Goal: Task Accomplishment & Management: Use online tool/utility

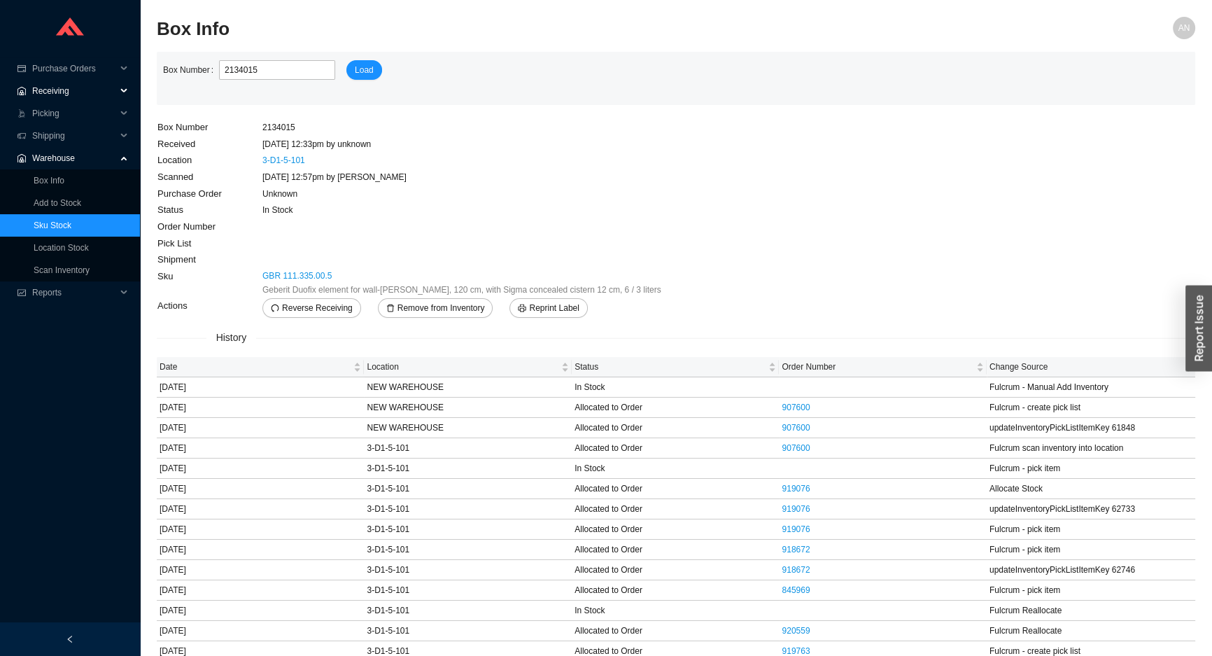
click at [70, 91] on span "Receiving" at bounding box center [74, 91] width 84 height 22
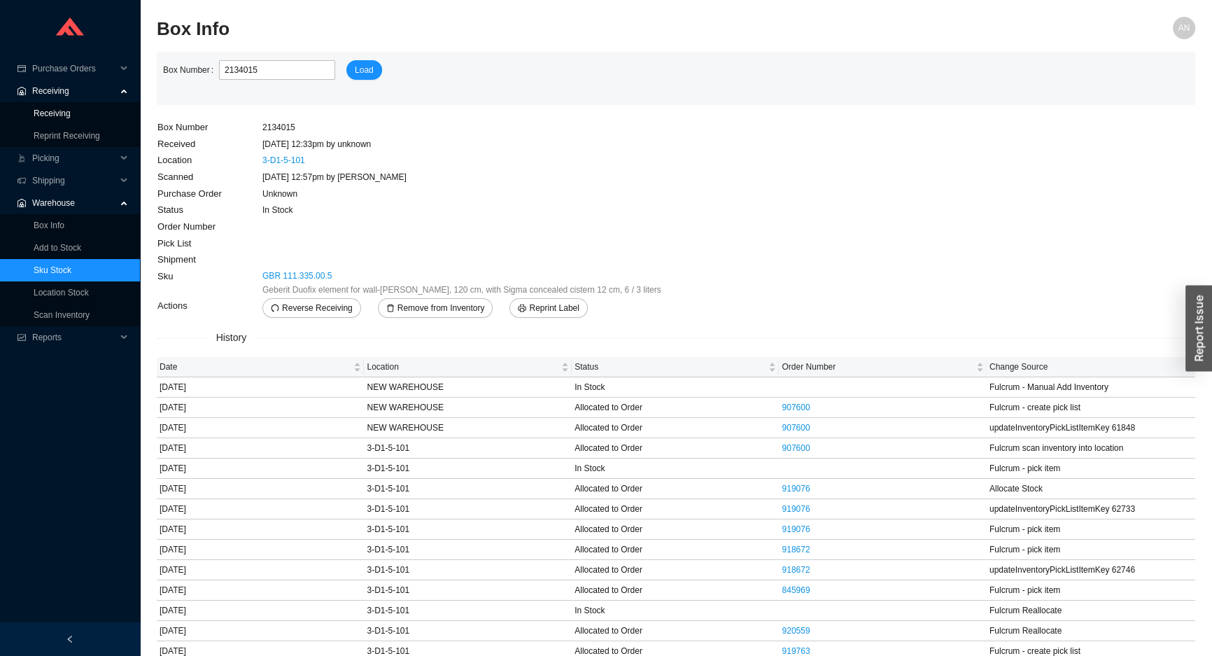
drag, startPoint x: 64, startPoint y: 112, endPoint x: 71, endPoint y: 111, distance: 7.1
click at [64, 112] on link "Receiving" at bounding box center [52, 113] width 37 height 10
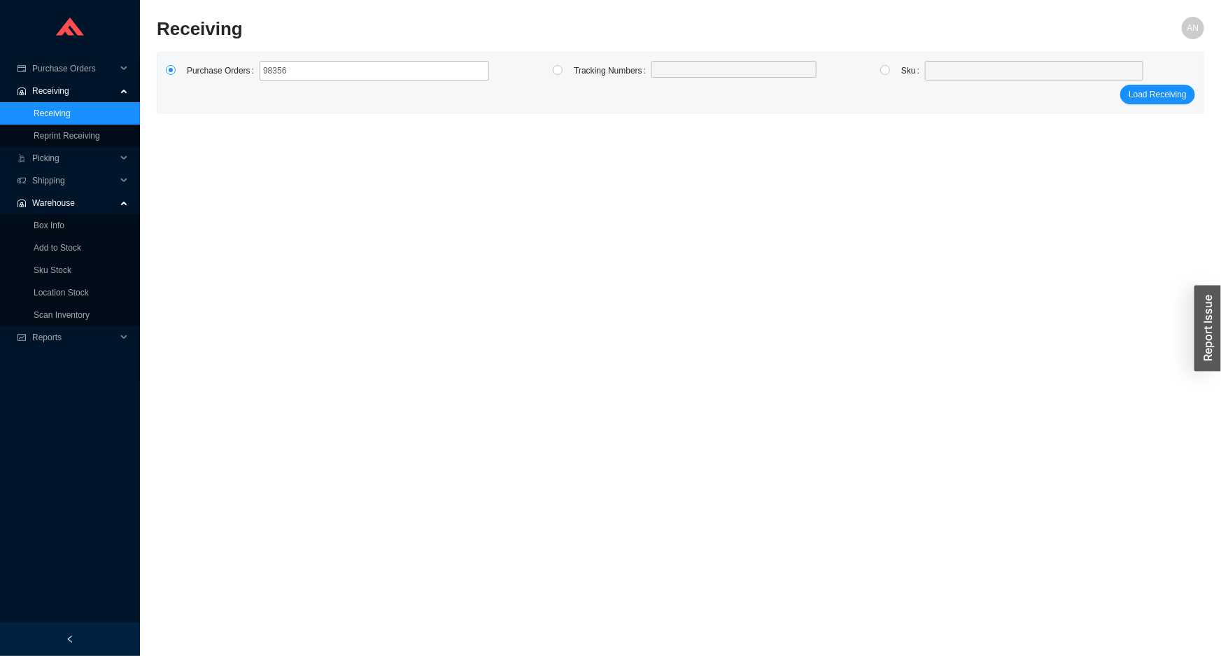
type input "983567"
click button "Load Receiving" at bounding box center [1157, 95] width 75 height 20
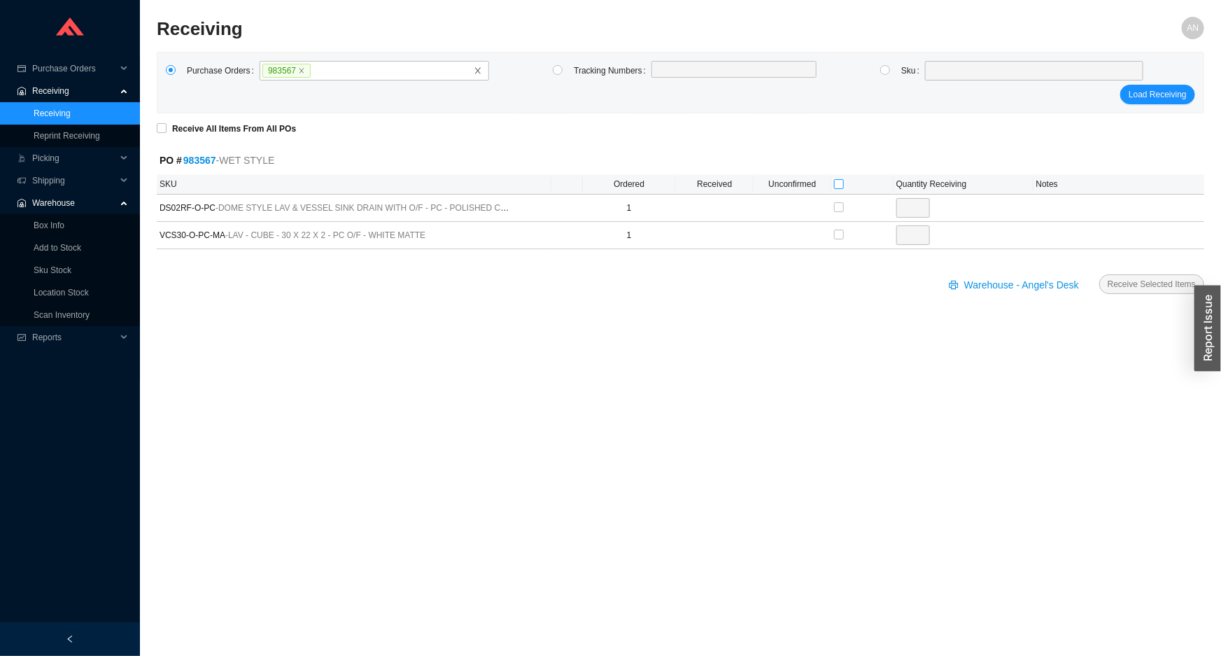
click at [840, 185] on input "checkbox" at bounding box center [839, 184] width 10 height 10
checkbox input "true"
type input "1"
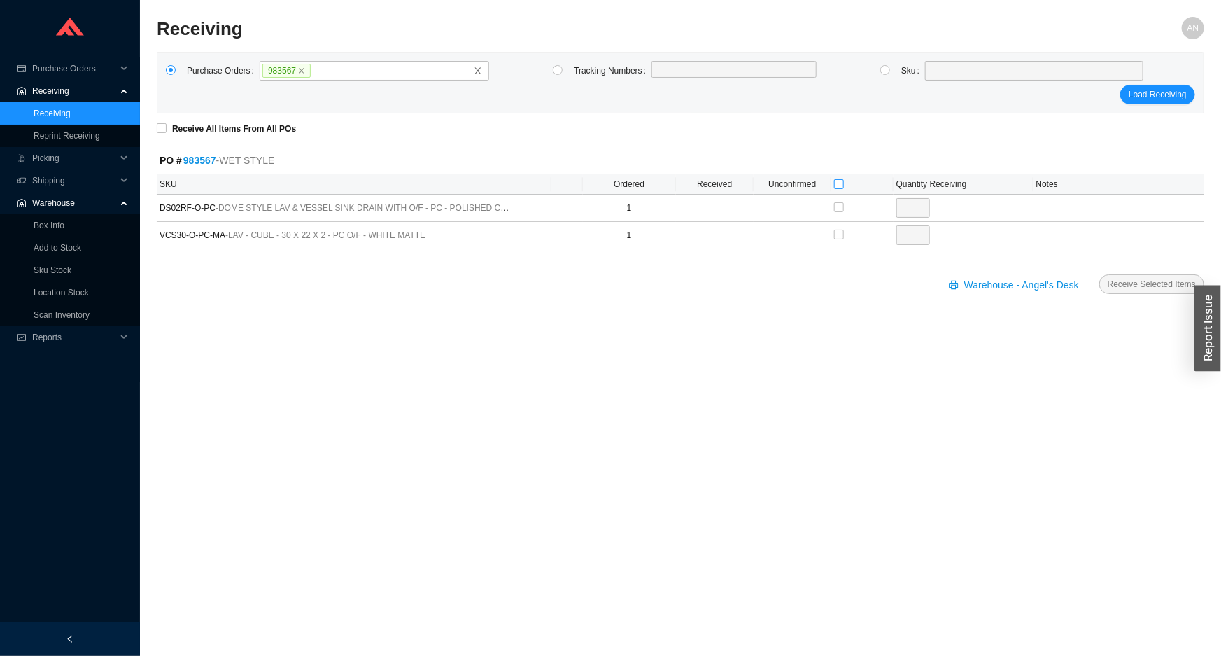
checkbox input "true"
type input "1"
click at [1118, 277] on span "Receive Selected Items" at bounding box center [1152, 284] width 88 height 14
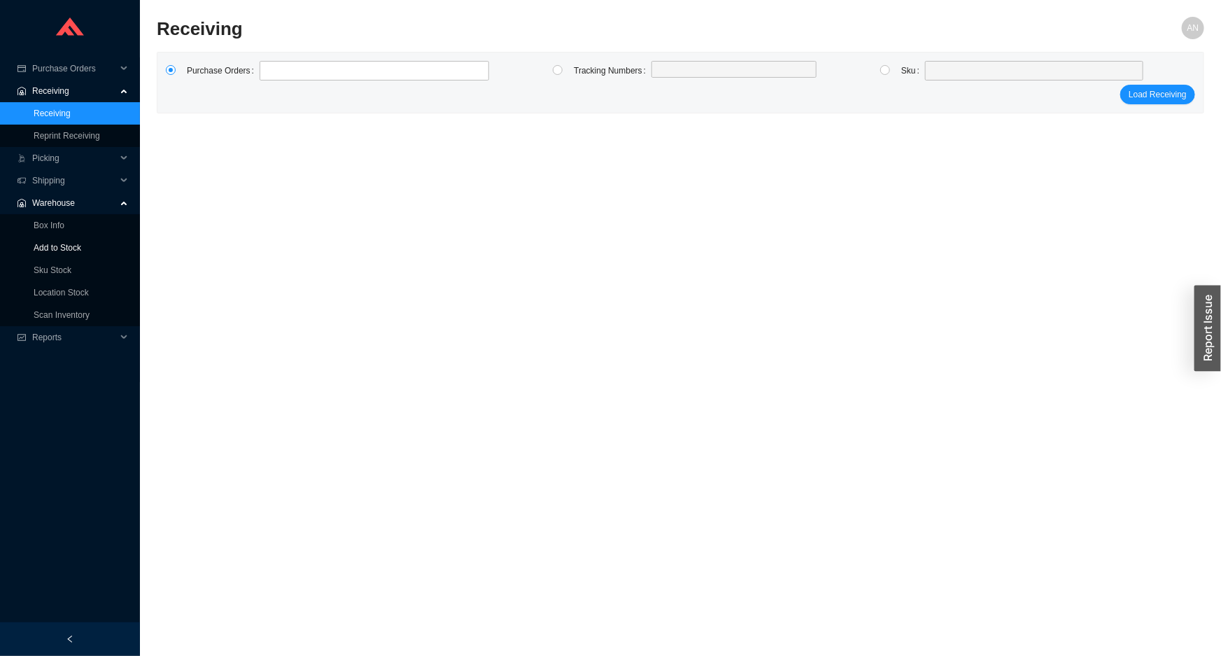
click at [59, 244] on link "Add to Stock" at bounding box center [58, 248] width 48 height 10
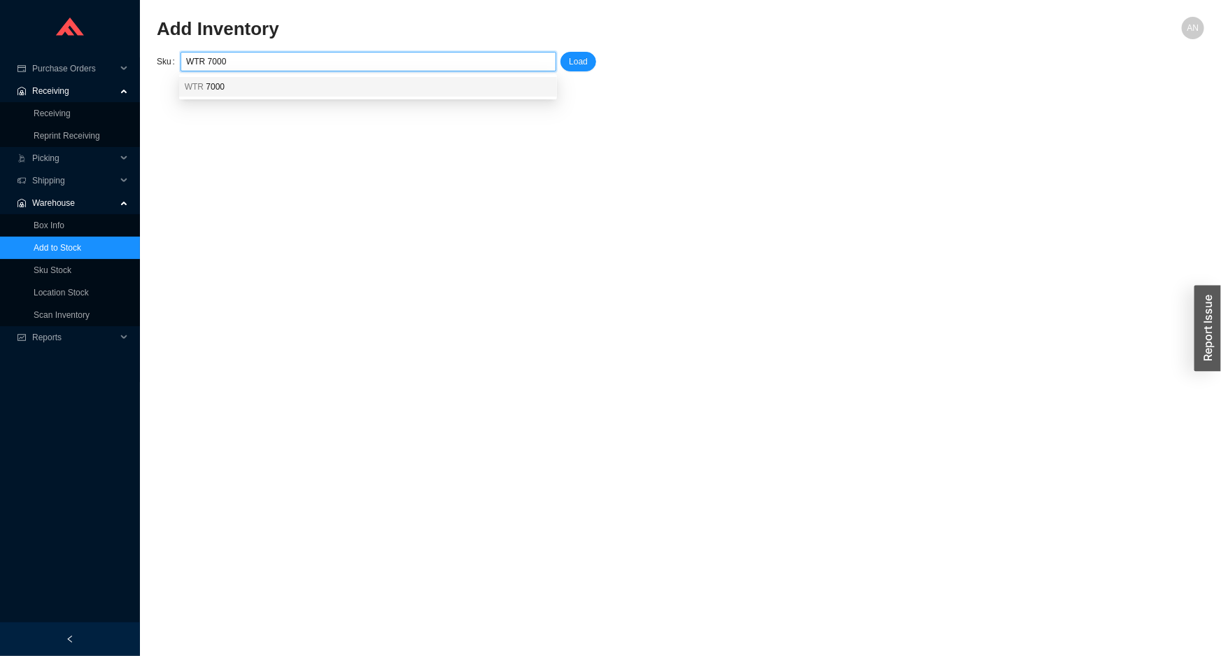
click at [210, 94] on div "WTR 7000" at bounding box center [368, 87] width 378 height 20
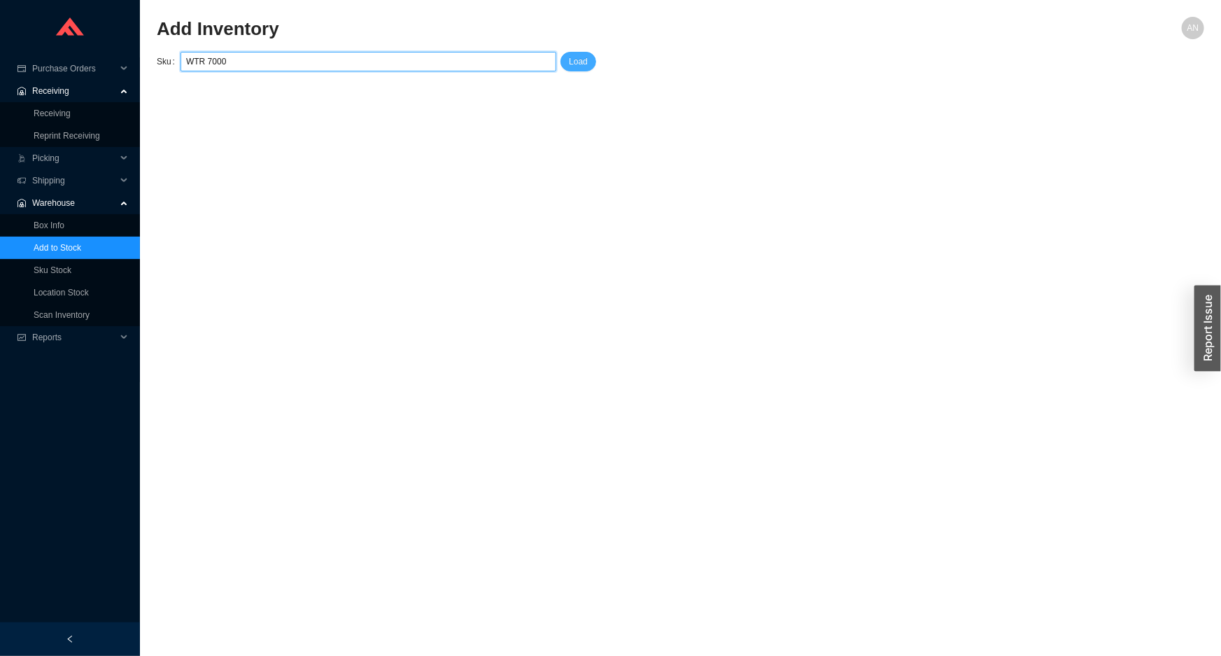
type input "WTR 7000"
click at [573, 61] on span "Load" at bounding box center [578, 62] width 19 height 14
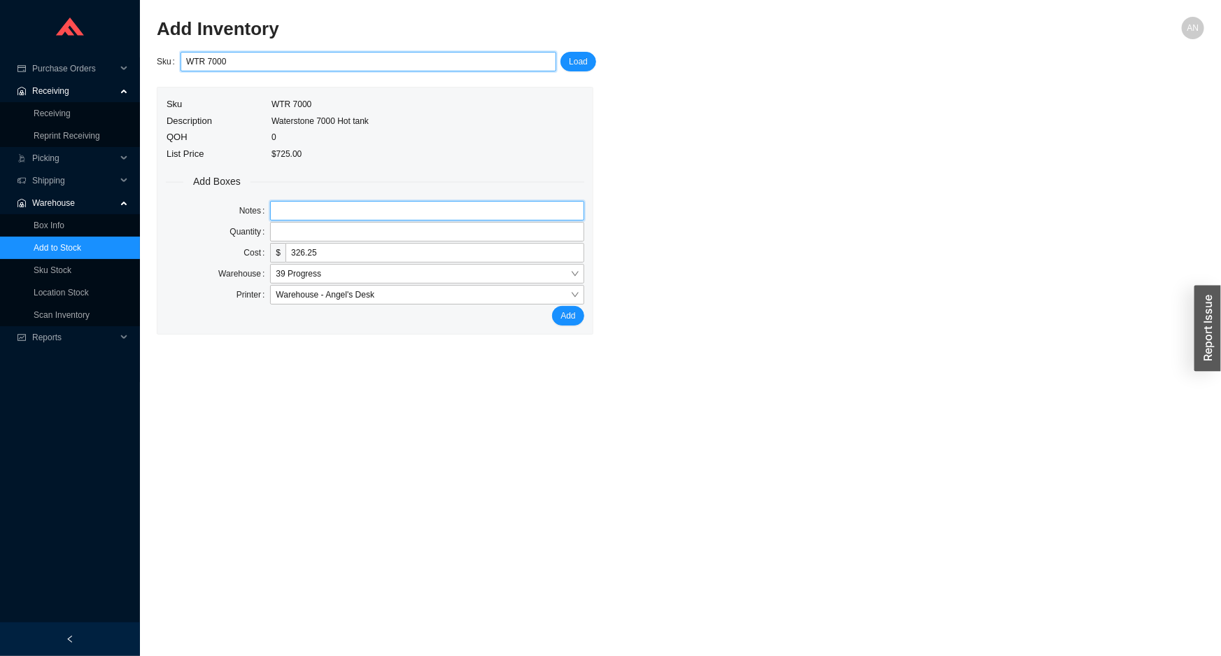
click at [315, 209] on input "text" at bounding box center [427, 211] width 314 height 20
click at [297, 212] on input "OPENBOX" at bounding box center [427, 211] width 314 height 20
type input "OPEN BOX"
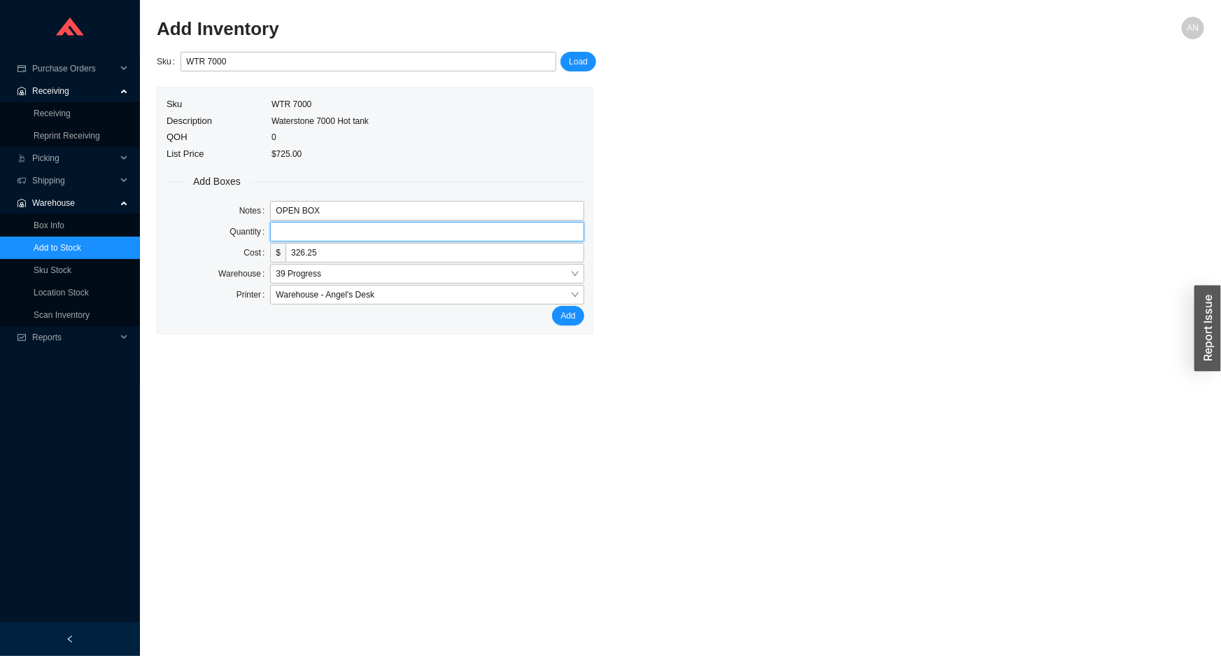
click at [293, 233] on input "tel" at bounding box center [427, 232] width 314 height 20
type input "1"
click at [552, 306] on button "Add" at bounding box center [567, 316] width 31 height 20
click at [71, 113] on link "Receiving" at bounding box center [52, 113] width 37 height 10
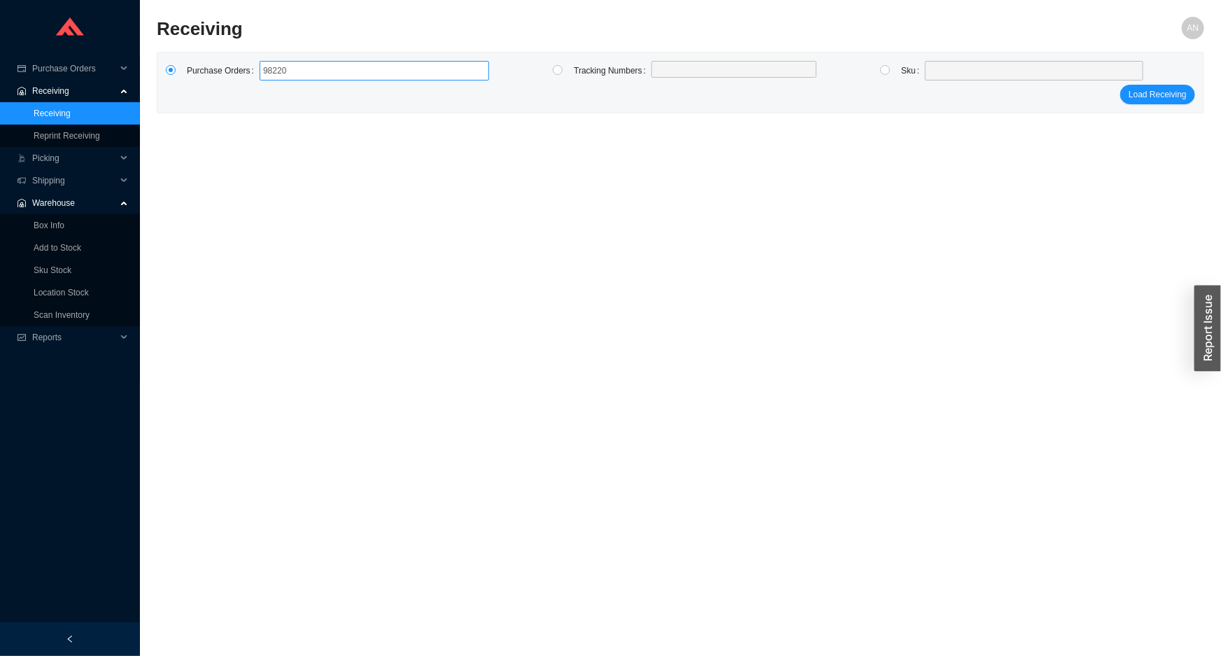
type input "982203"
click button "Load Receiving" at bounding box center [1157, 95] width 75 height 20
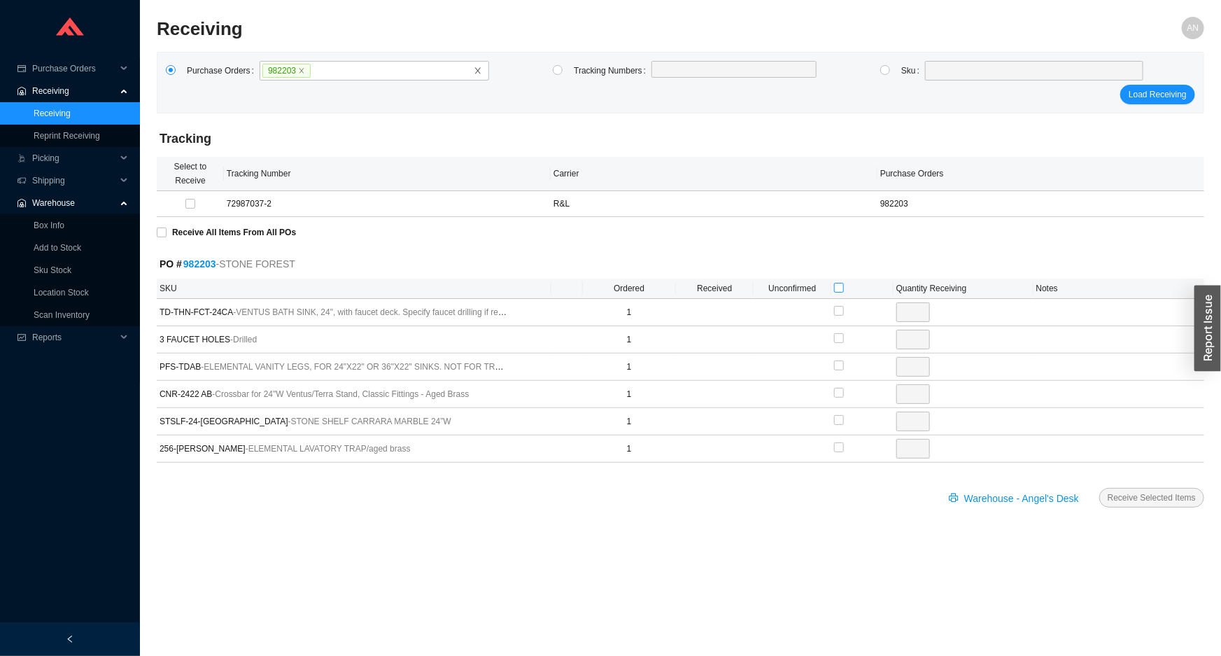
click at [841, 288] on input "checkbox" at bounding box center [839, 288] width 10 height 10
checkbox input "true"
type input "1"
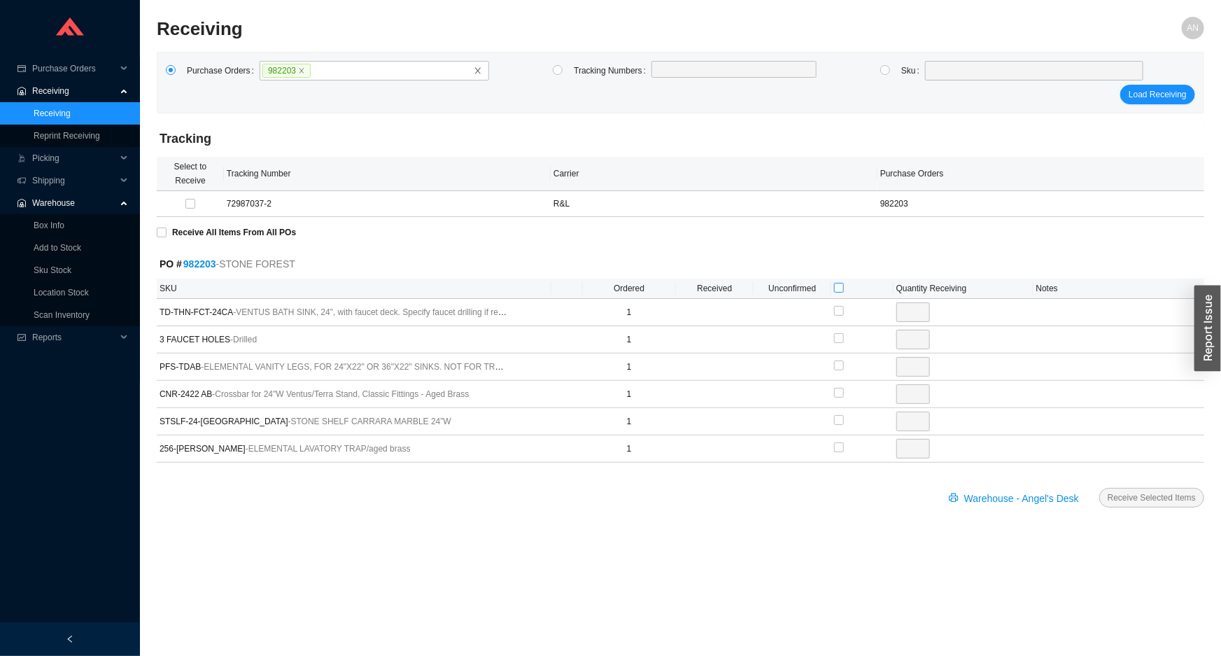
checkbox input "true"
type input "1"
checkbox input "true"
type input "1"
checkbox input "true"
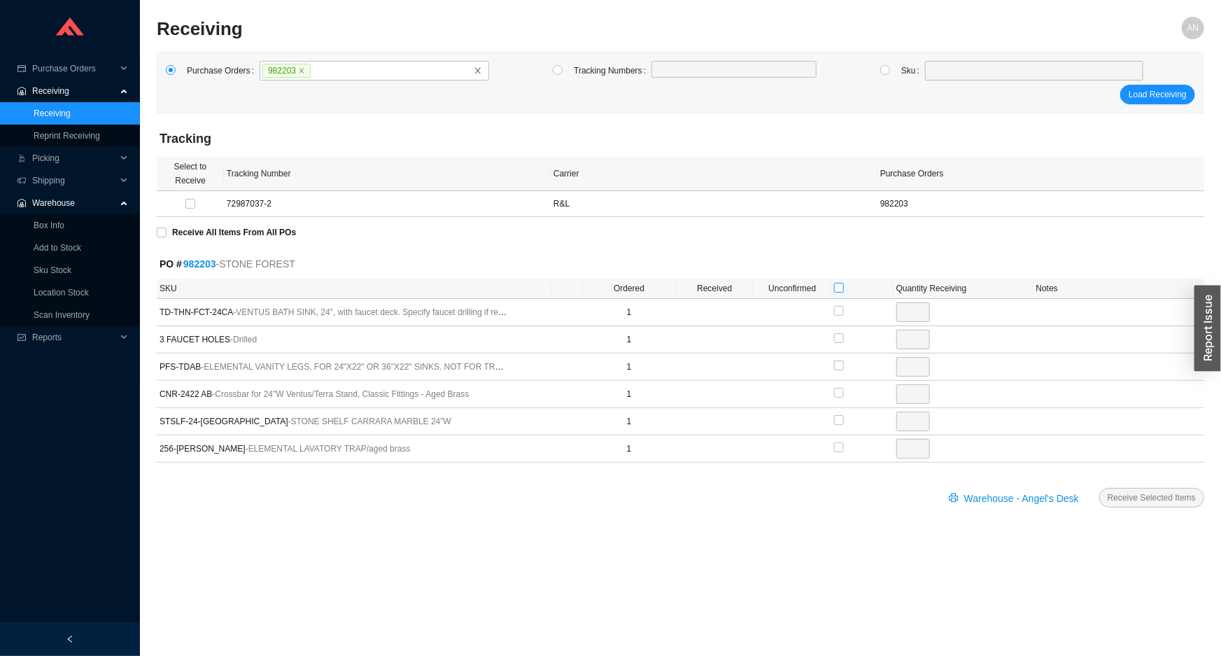
type input "1"
checkbox input "true"
type input "1"
checkbox input "true"
type input "1"
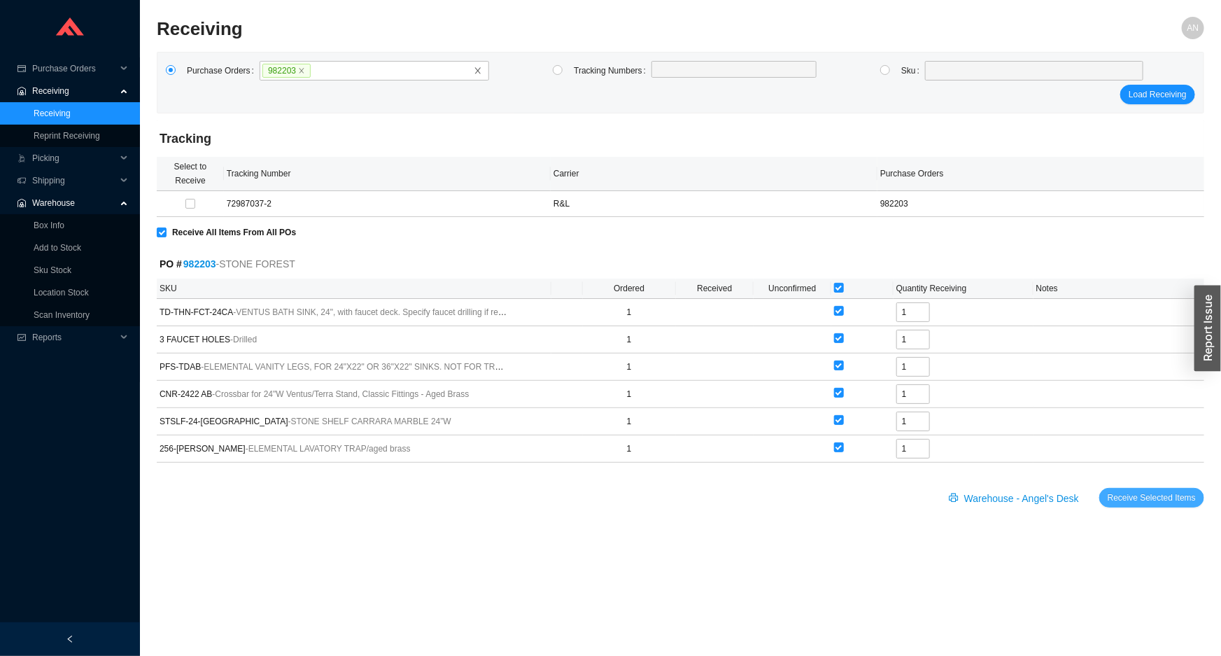
click at [1160, 499] on span "Receive Selected Items" at bounding box center [1152, 498] width 88 height 14
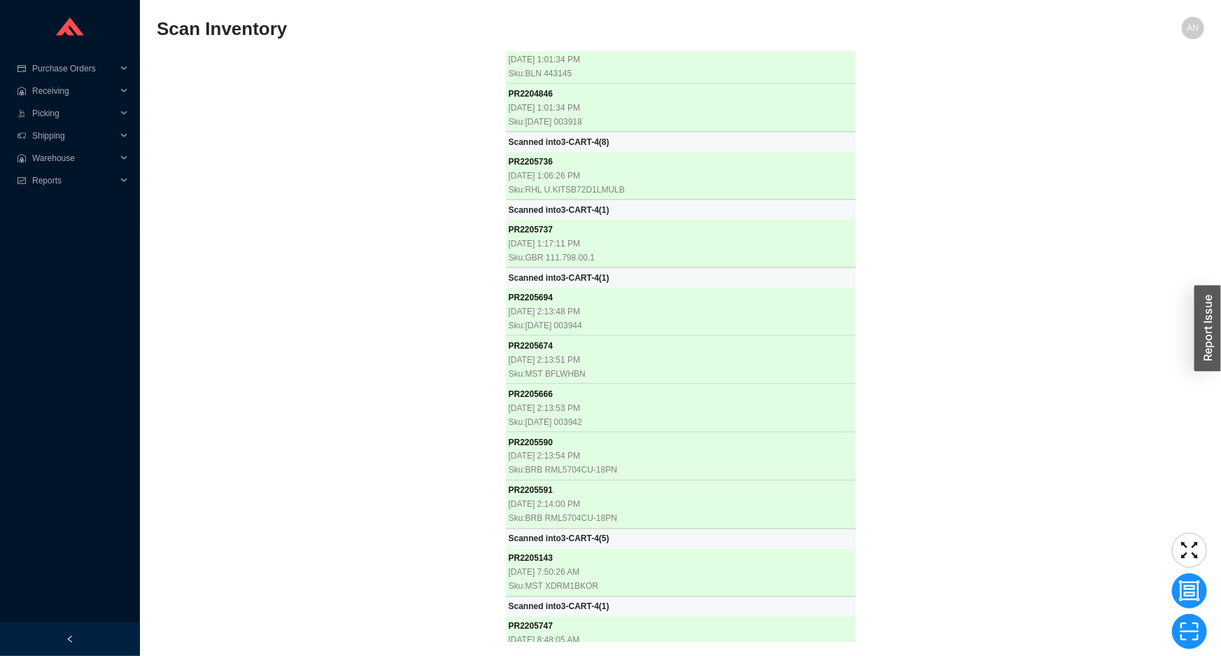
scroll to position [33200, 0]
